Goal: Task Accomplishment & Management: Use online tool/utility

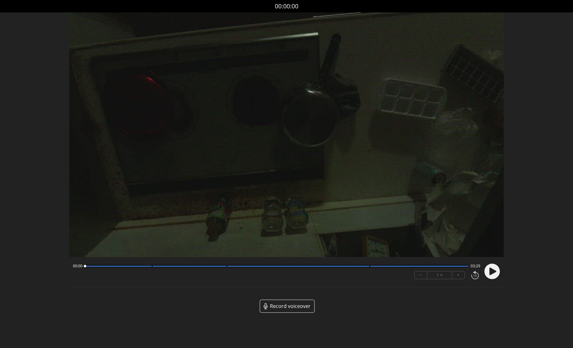
click at [491, 272] on icon at bounding box center [493, 271] width 7 height 7
click at [490, 273] on icon at bounding box center [491, 271] width 2 height 7
click at [490, 273] on icon at bounding box center [493, 271] width 7 height 7
click at [462, 276] on button "+" at bounding box center [458, 274] width 12 height 7
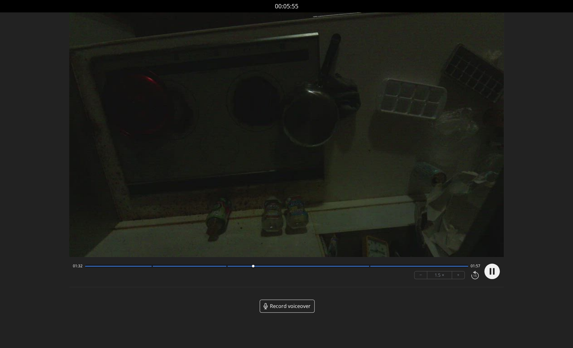
click at [493, 271] on circle at bounding box center [493, 272] width 16 height 16
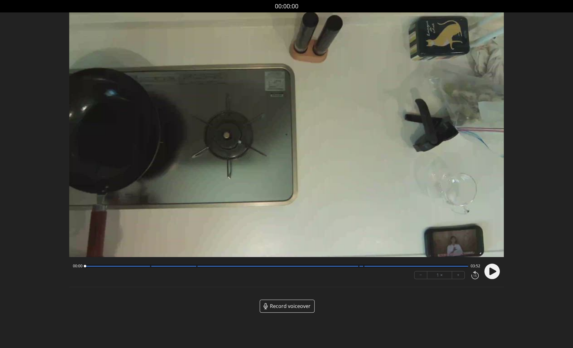
click at [488, 271] on circle at bounding box center [493, 272] width 16 height 16
click at [458, 278] on button "+" at bounding box center [458, 274] width 12 height 7
click at [493, 273] on icon at bounding box center [494, 271] width 2 height 7
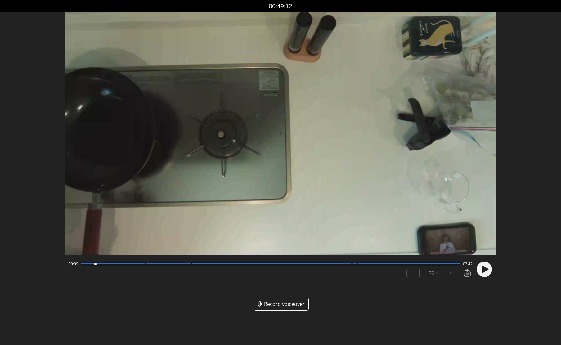
click at [489, 269] on circle at bounding box center [485, 270] width 16 height 16
click at [487, 270] on icon at bounding box center [487, 269] width 2 height 7
